Goal: Information Seeking & Learning: Learn about a topic

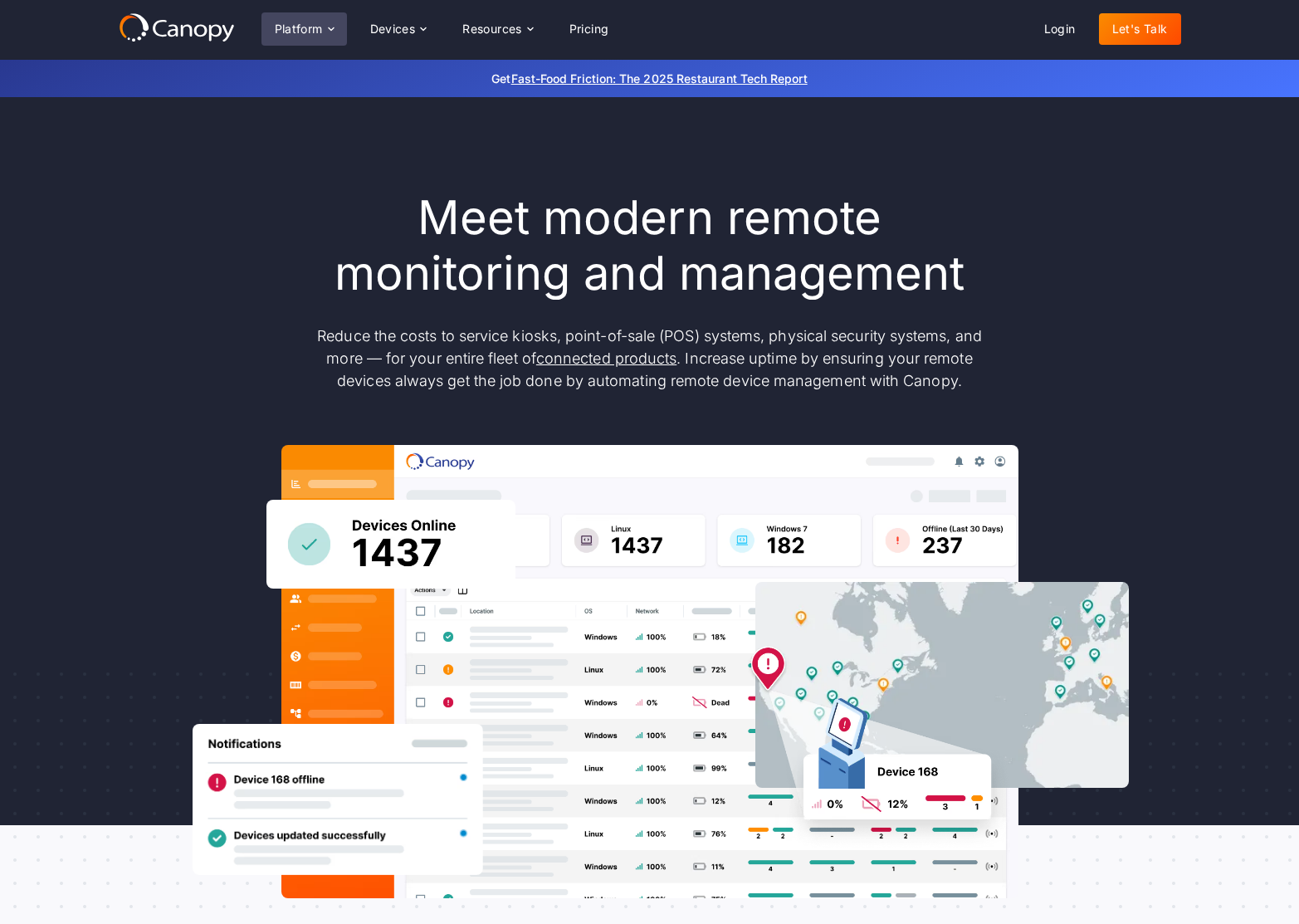
click at [305, 34] on div "Platform" at bounding box center [299, 29] width 48 height 12
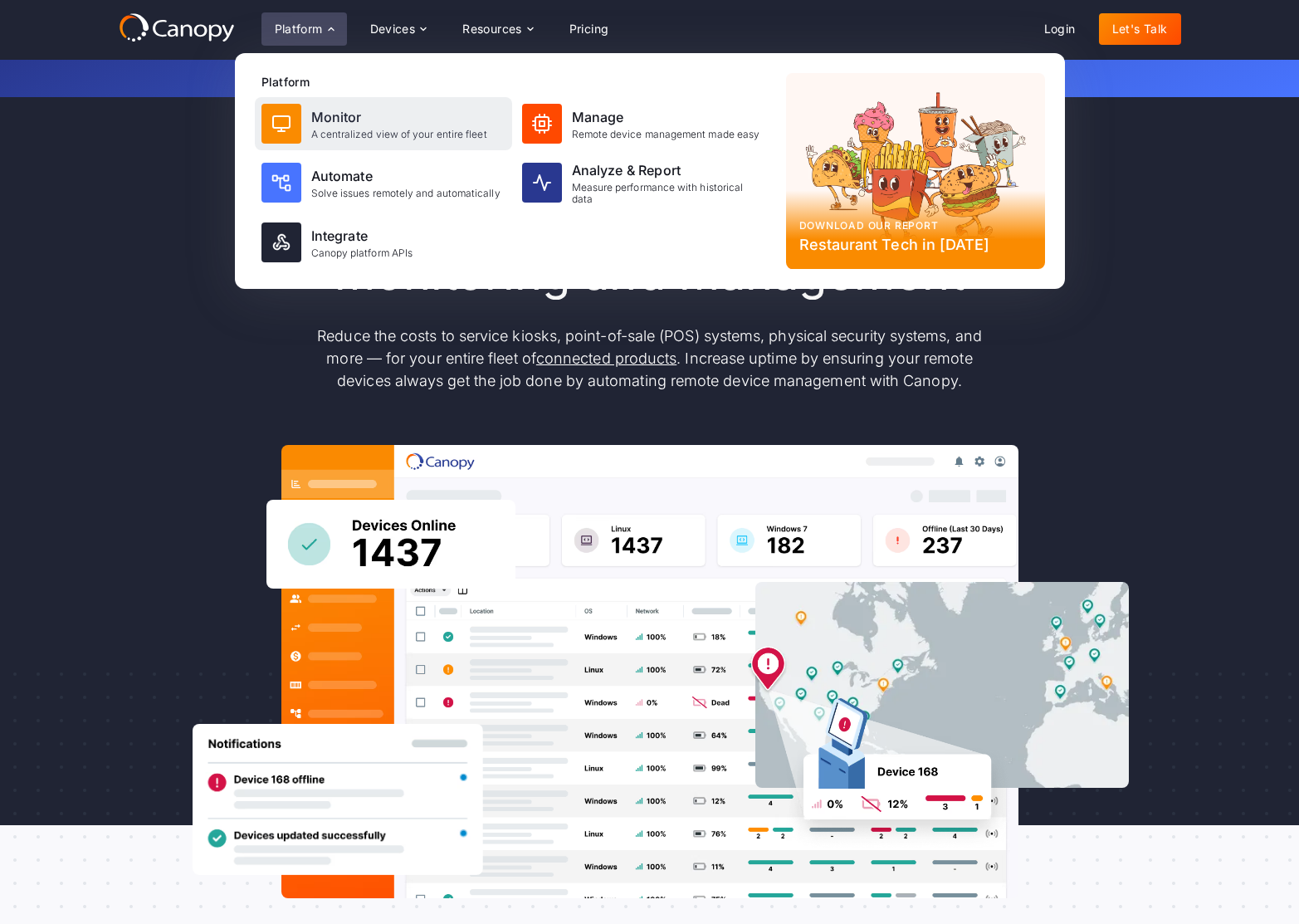
click at [333, 116] on div "Monitor" at bounding box center [399, 116] width 175 height 20
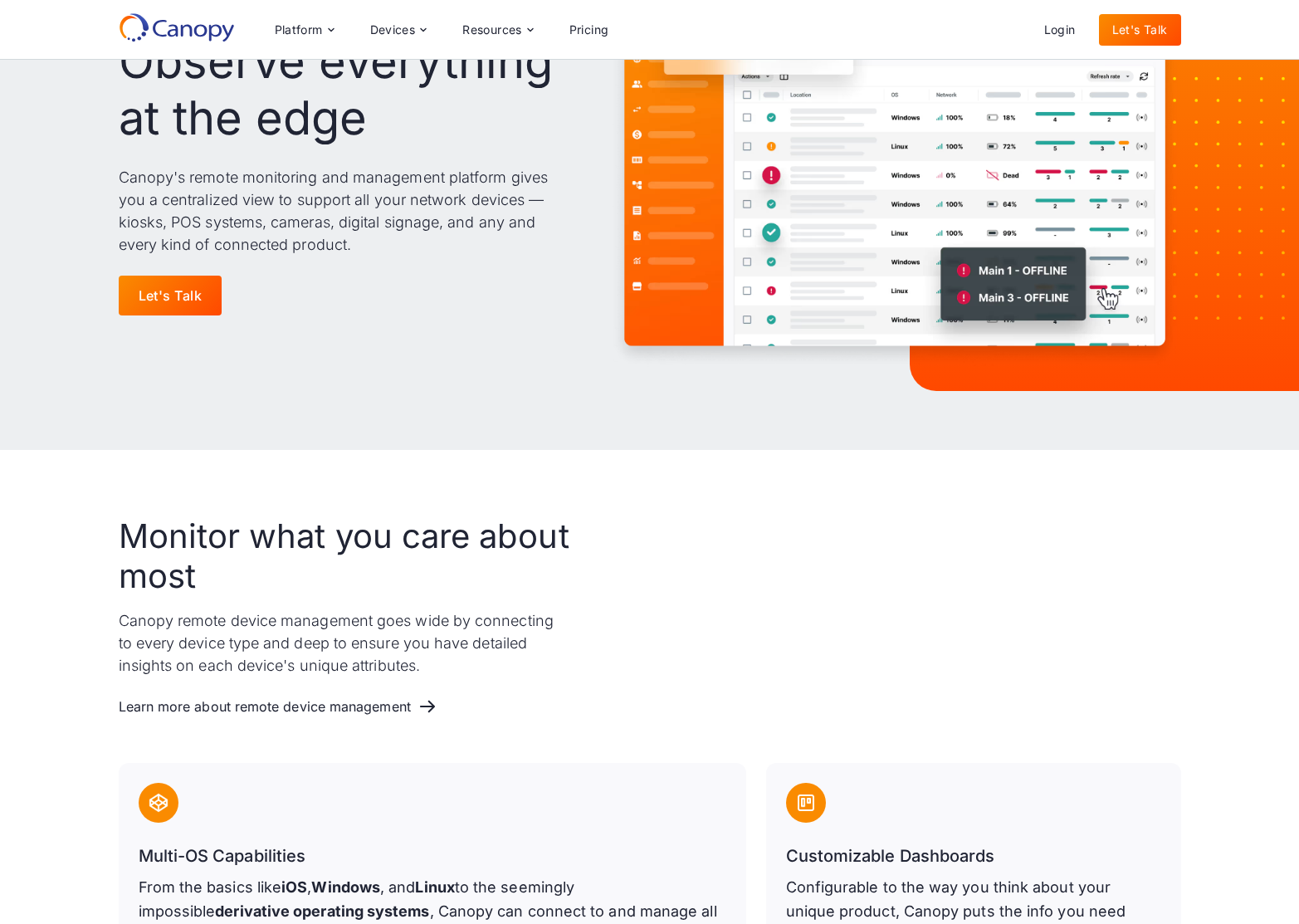
scroll to position [233, 0]
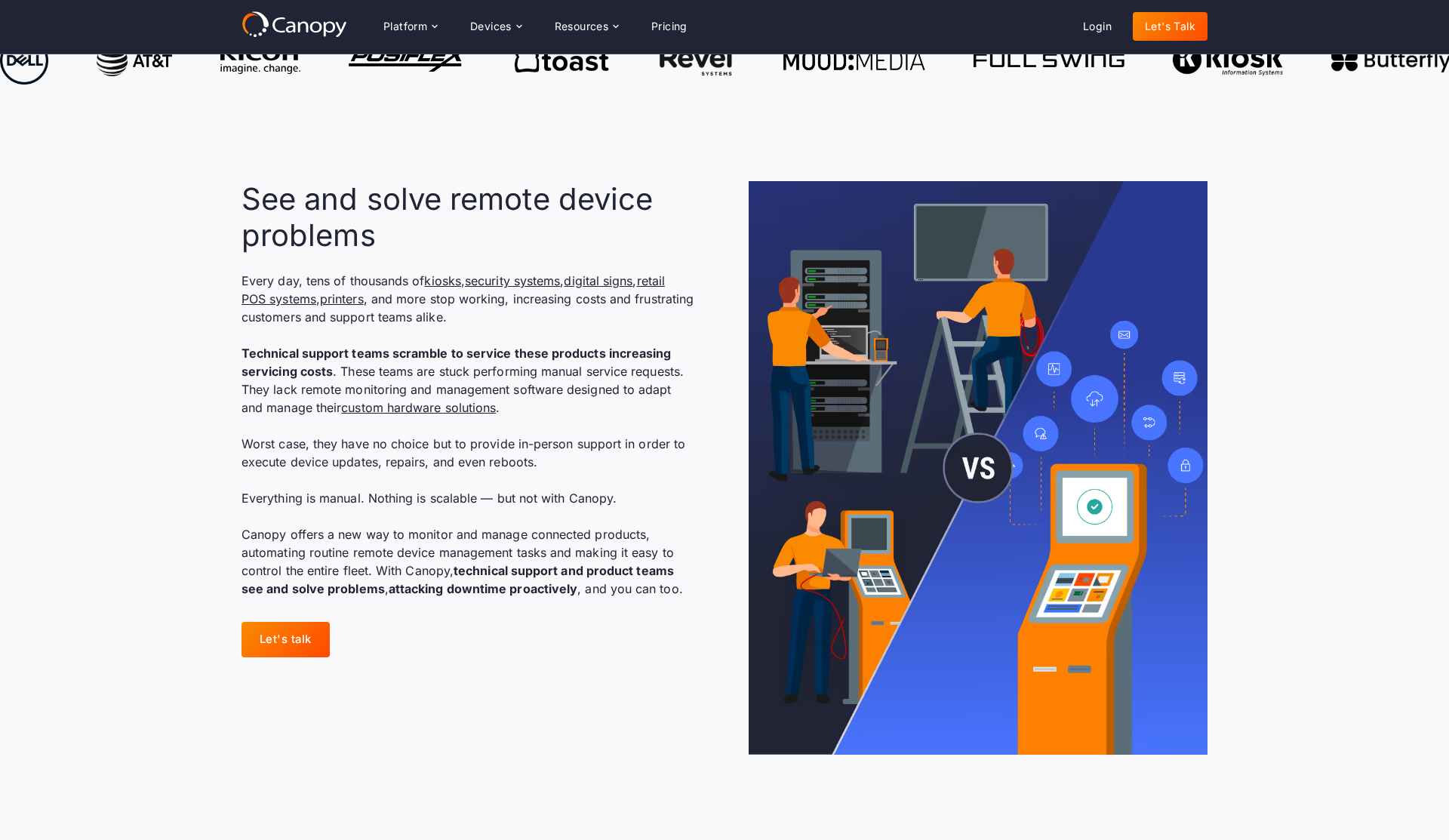
scroll to position [923, 0]
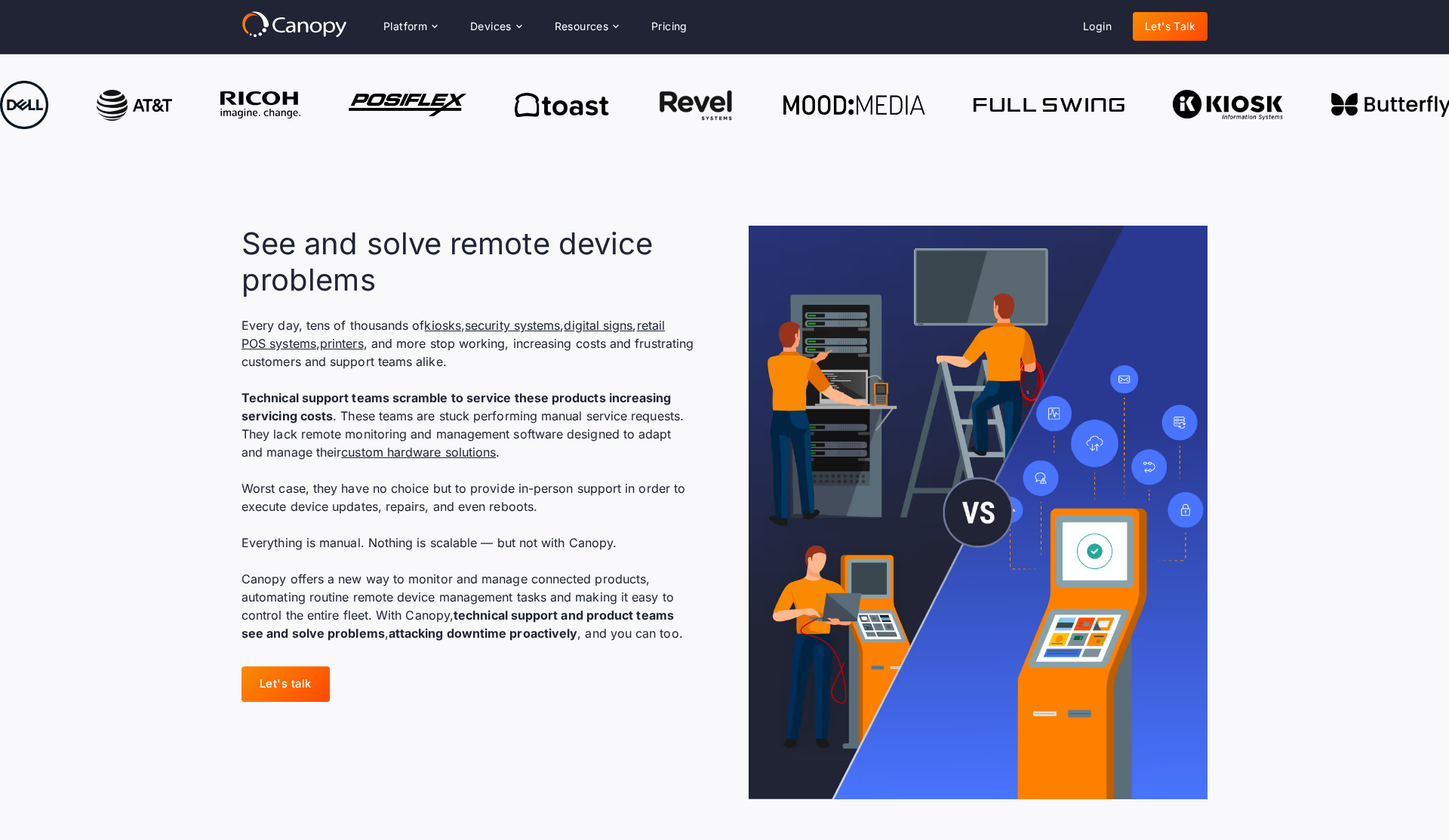
drag, startPoint x: 922, startPoint y: 250, endPoint x: 1239, endPoint y: 0, distance: 403.7
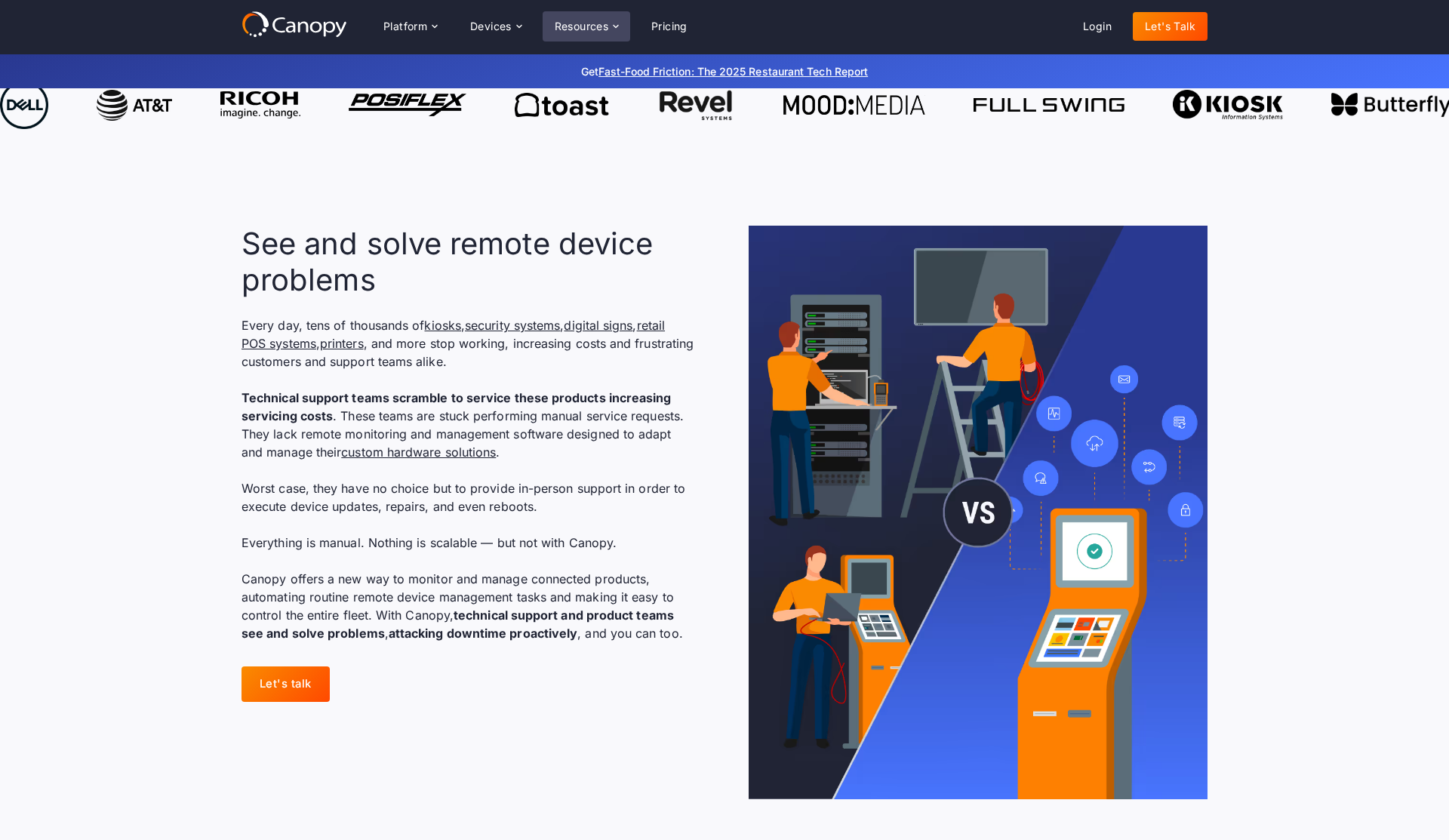
click at [611, 28] on div "Resources" at bounding box center [587, 26] width 88 height 31
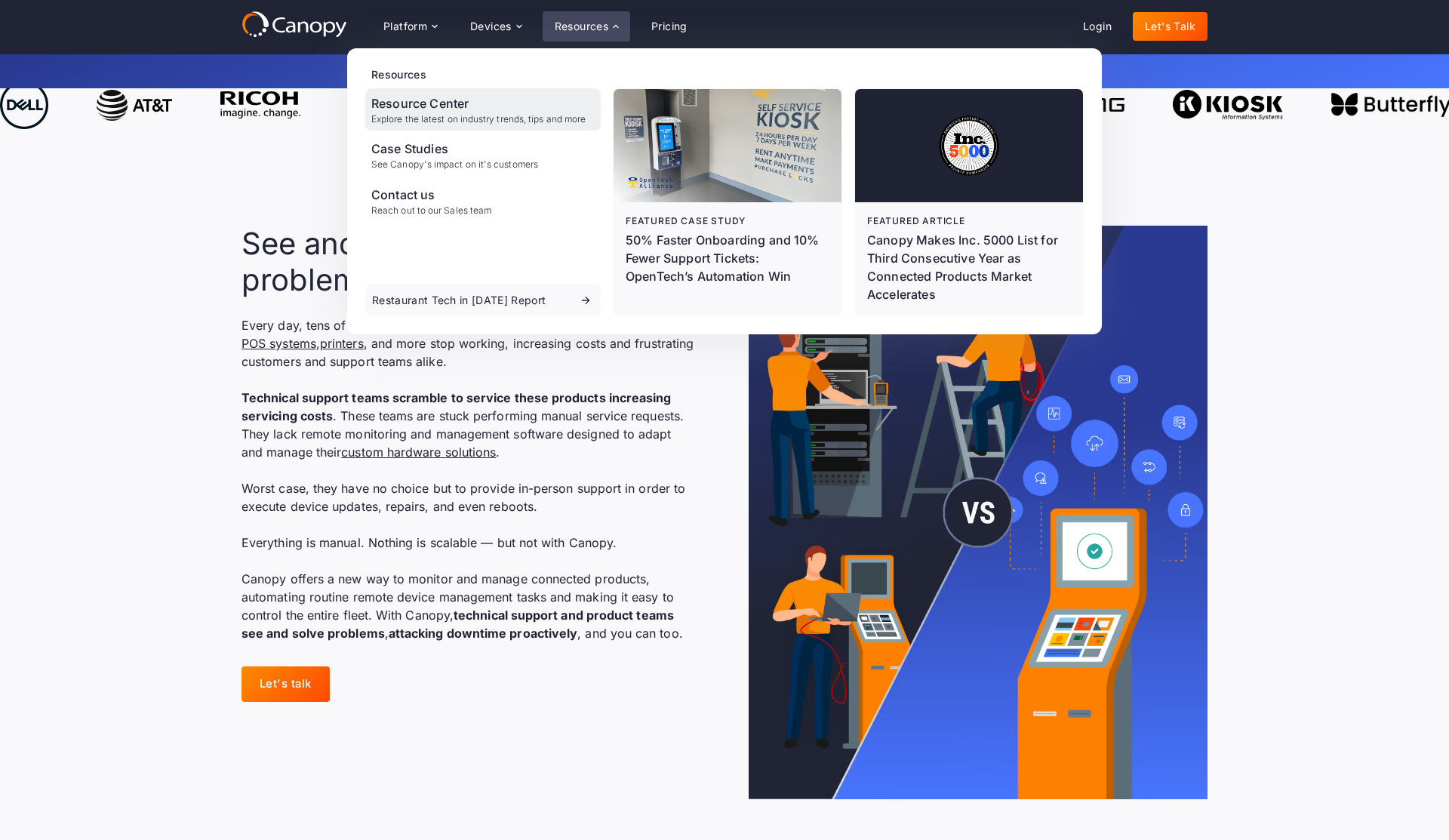
click at [450, 105] on div "Resource Center" at bounding box center [479, 103] width 214 height 18
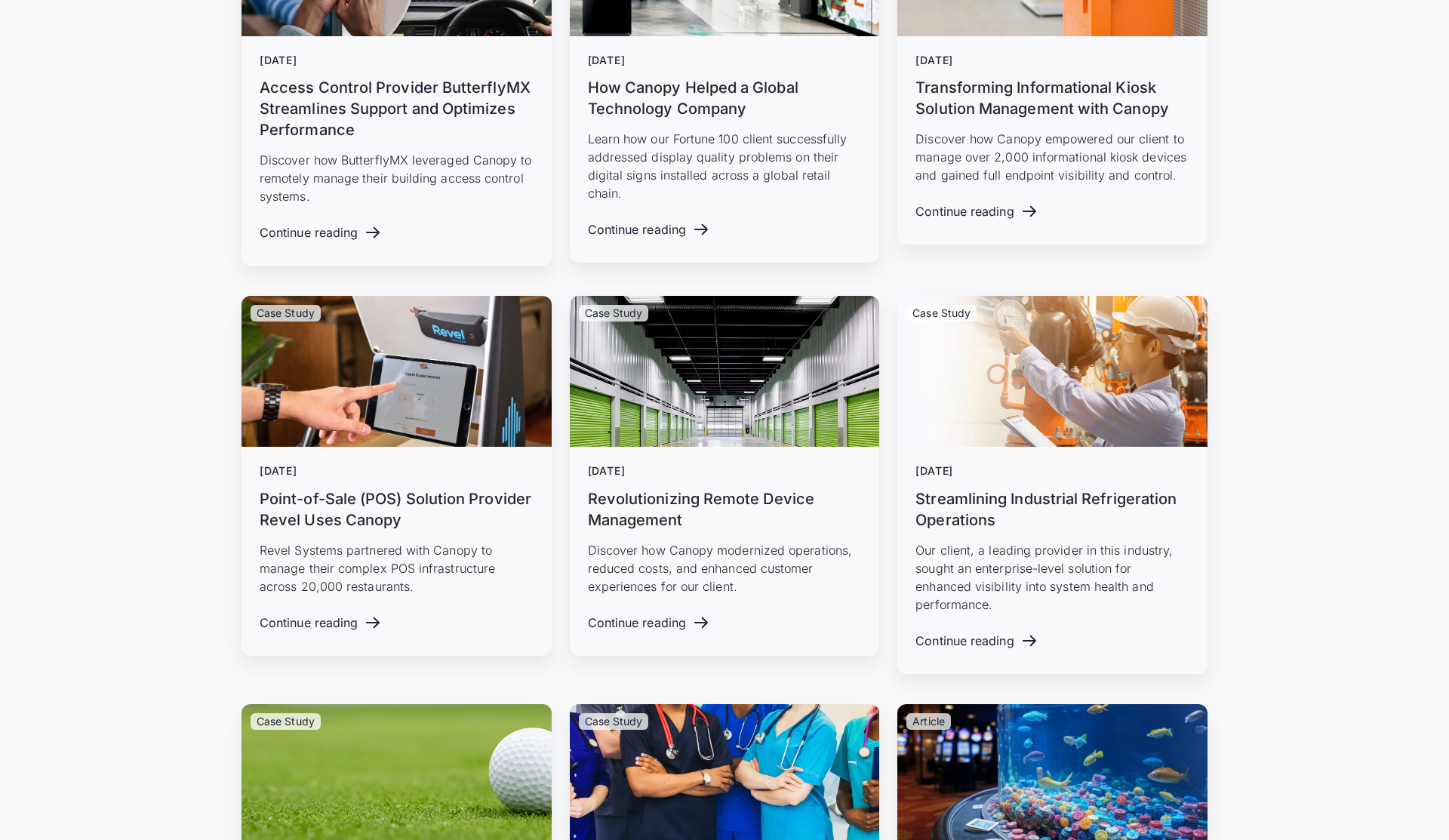
scroll to position [3965, 0]
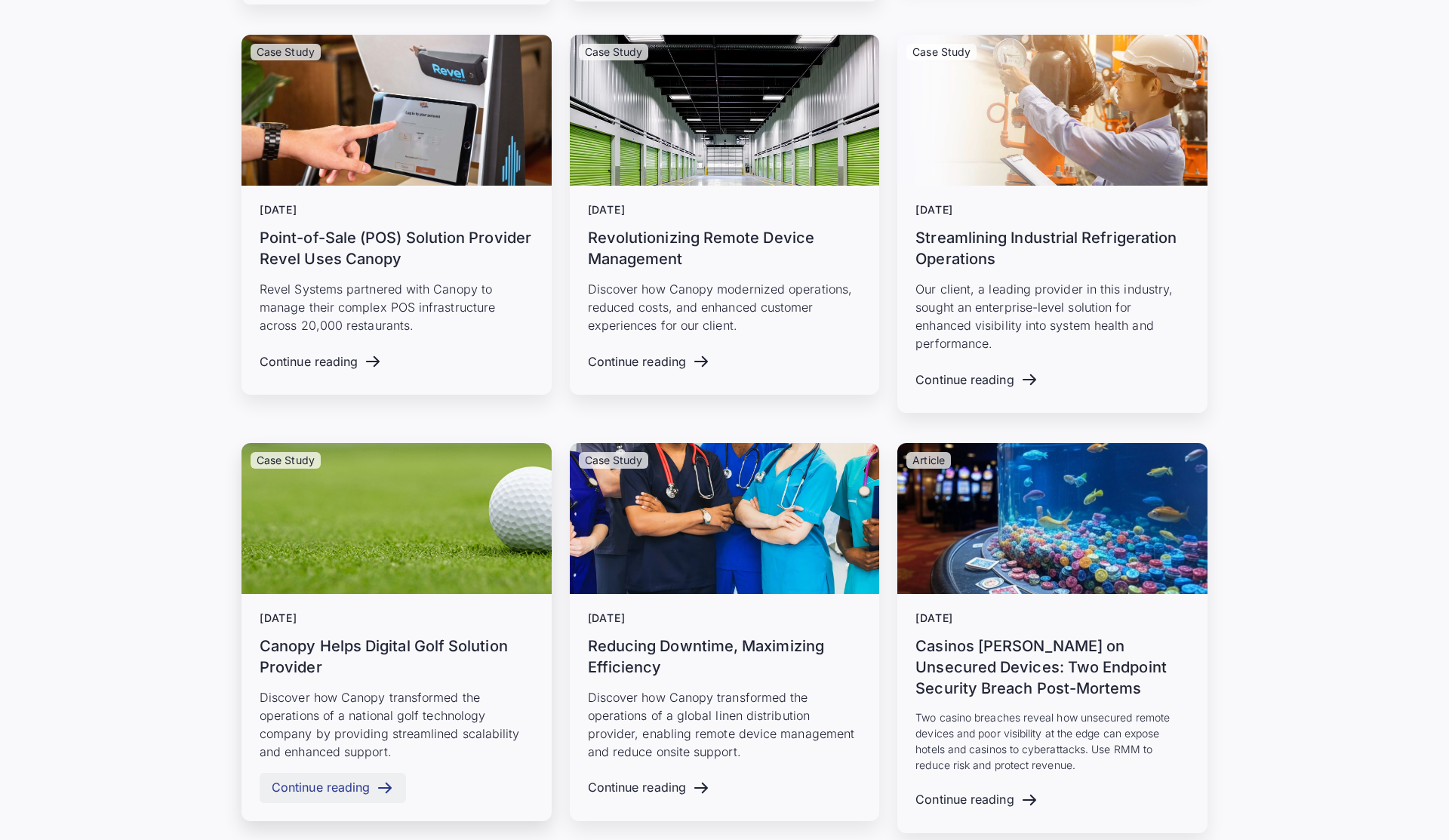
click at [316, 779] on div "Continue reading" at bounding box center [333, 788] width 146 height 31
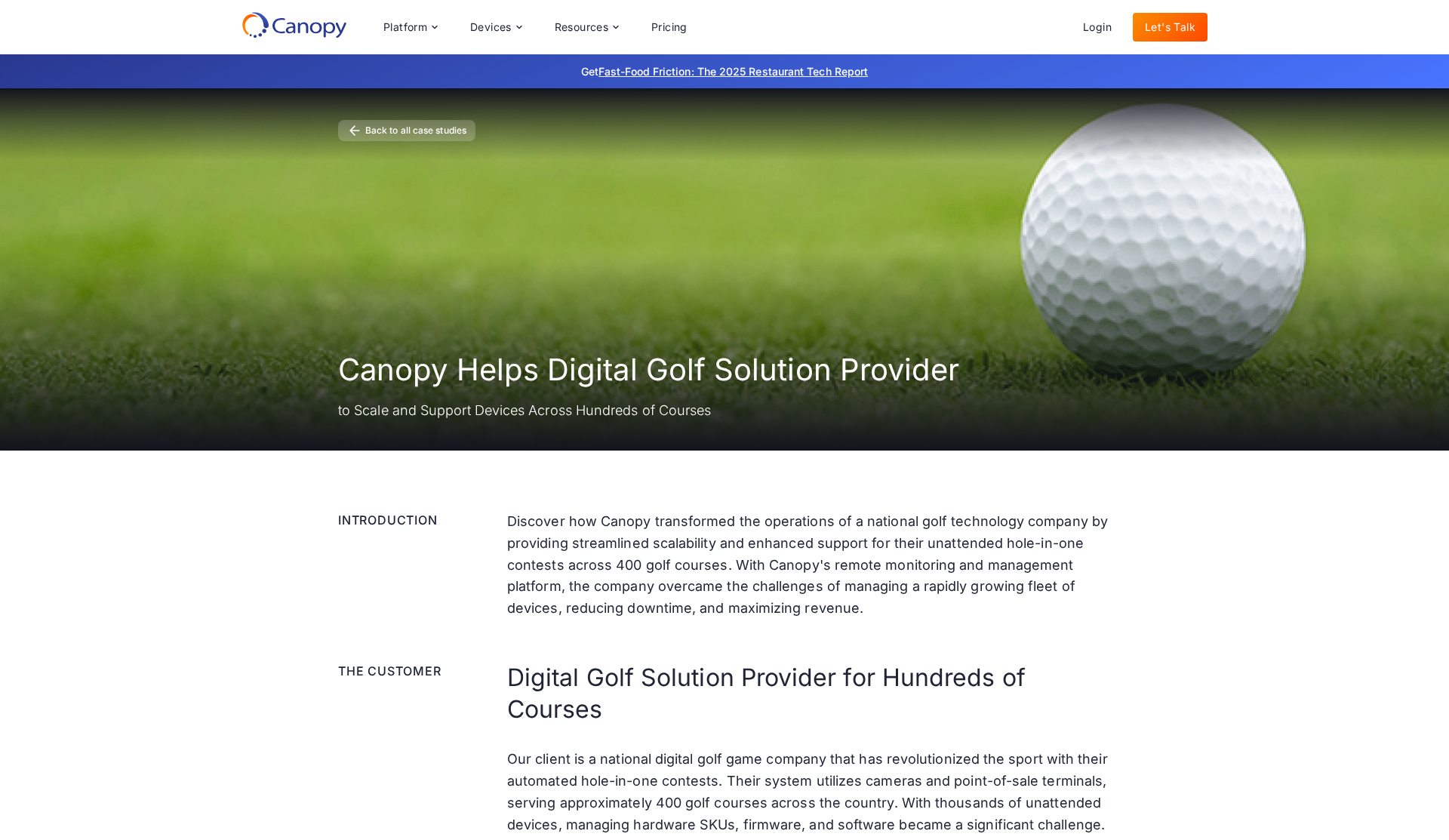
click at [373, 128] on div "Back to all case studies" at bounding box center [415, 131] width 101 height 9
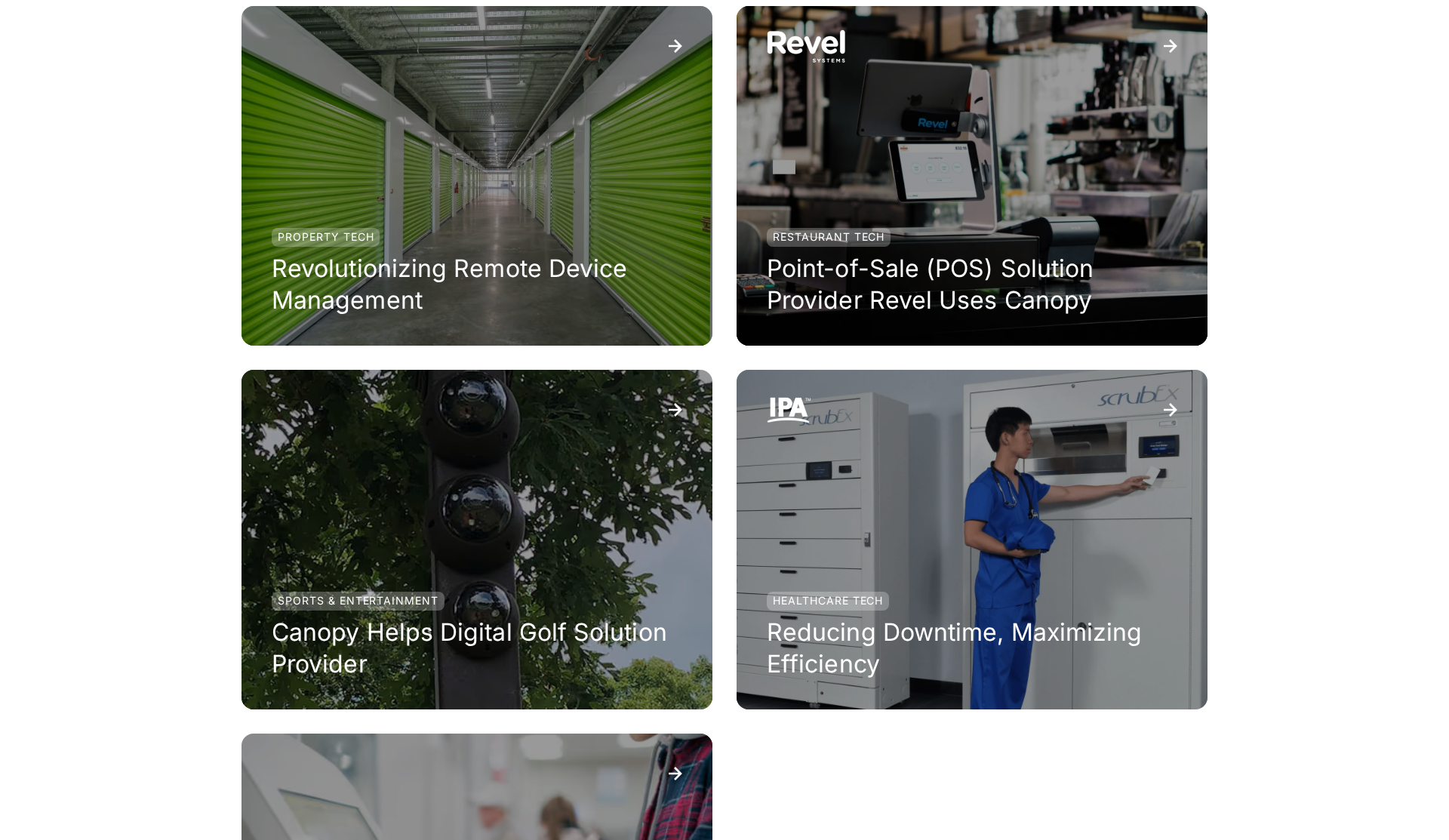
scroll to position [1121, 0]
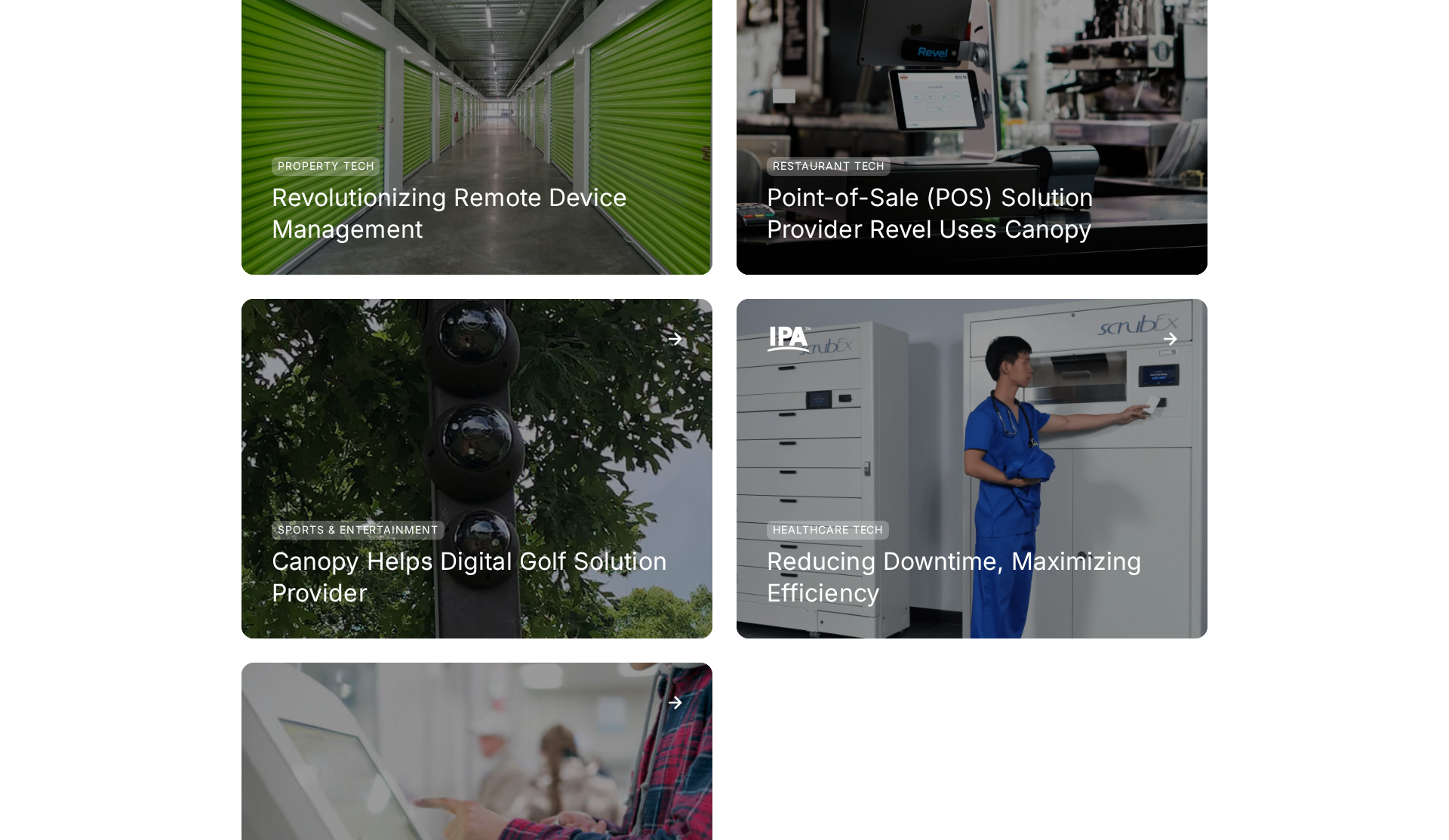
click at [149, 189] on div "case studies The Impact of Automating Remote Device Management Property Tech 50…" at bounding box center [724, 27] width 1449 height 2120
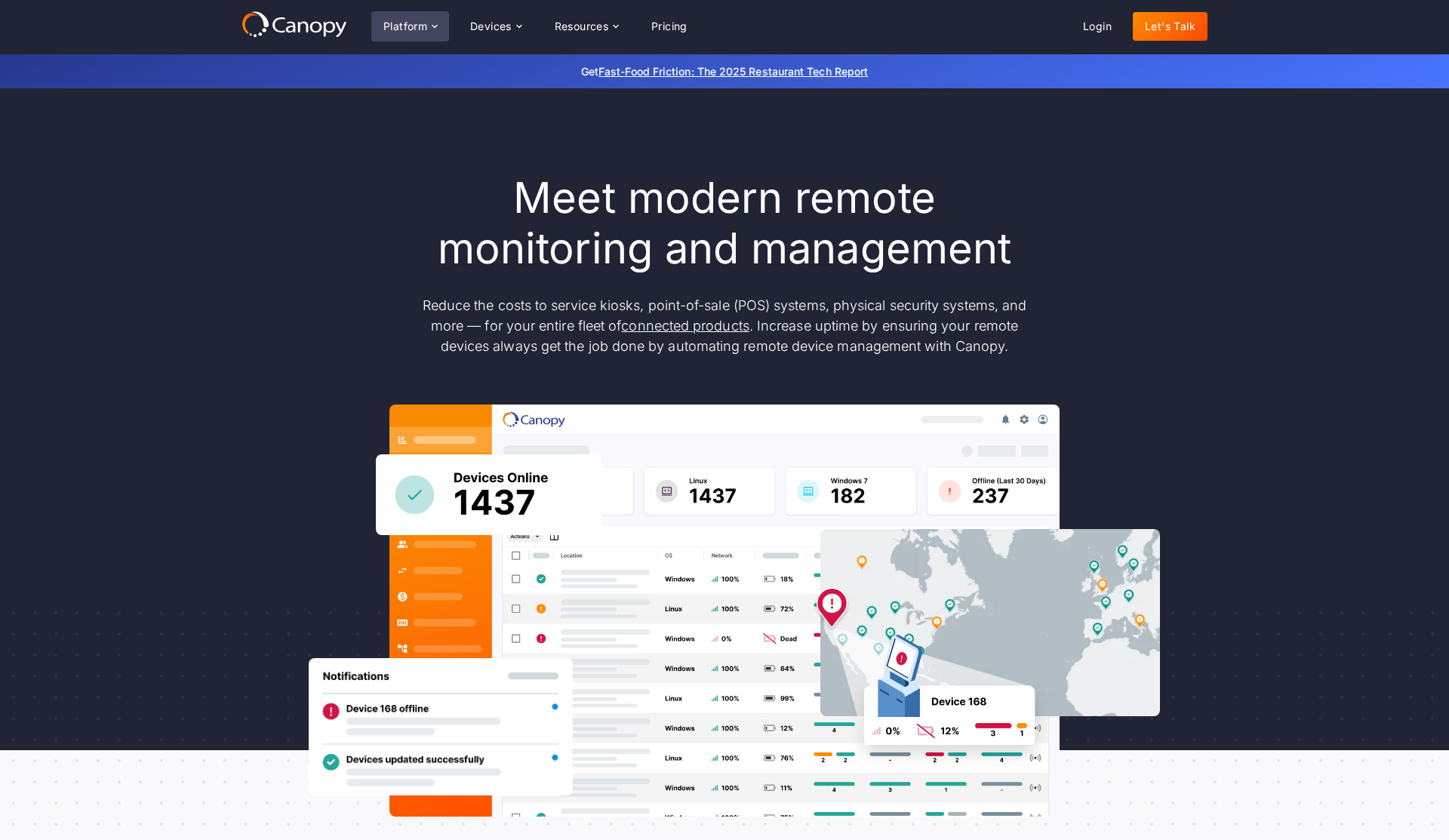
click at [408, 18] on div "Platform" at bounding box center [410, 26] width 77 height 31
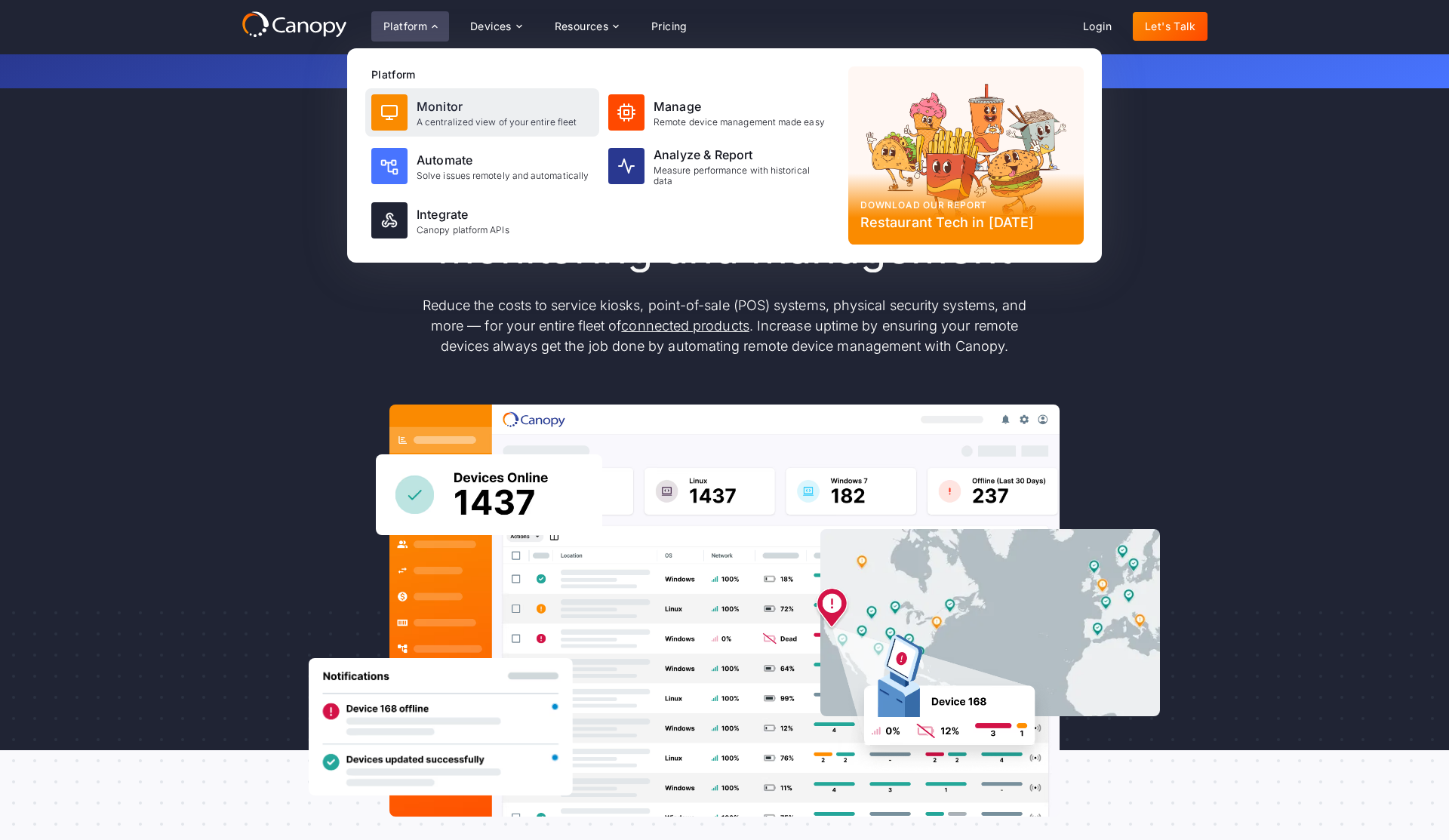
click at [422, 106] on div "Monitor" at bounding box center [496, 106] width 160 height 18
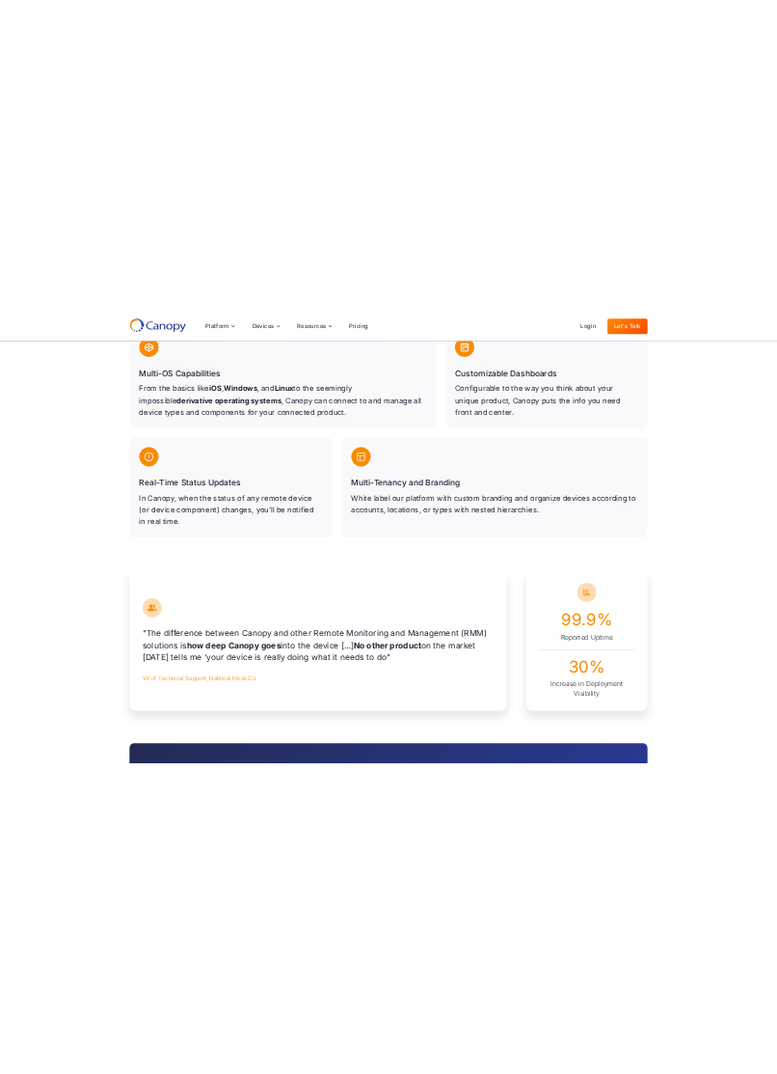
scroll to position [1120, 0]
